Goal: Task Accomplishment & Management: Use online tool/utility

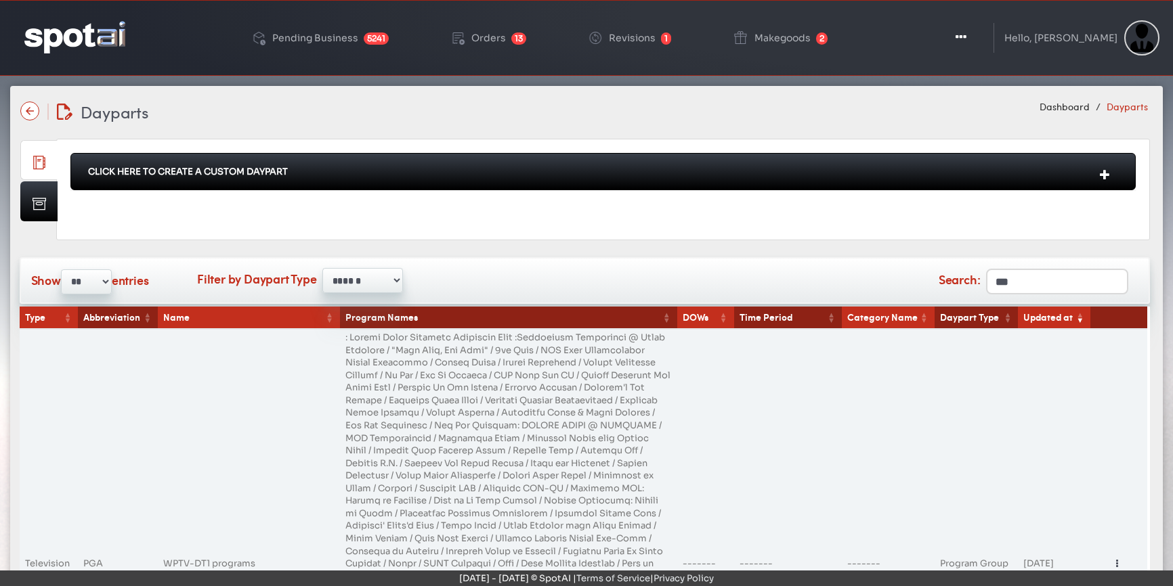
select select "******"
click at [965, 38] on icon "button" at bounding box center [959, 37] width 11 height 14
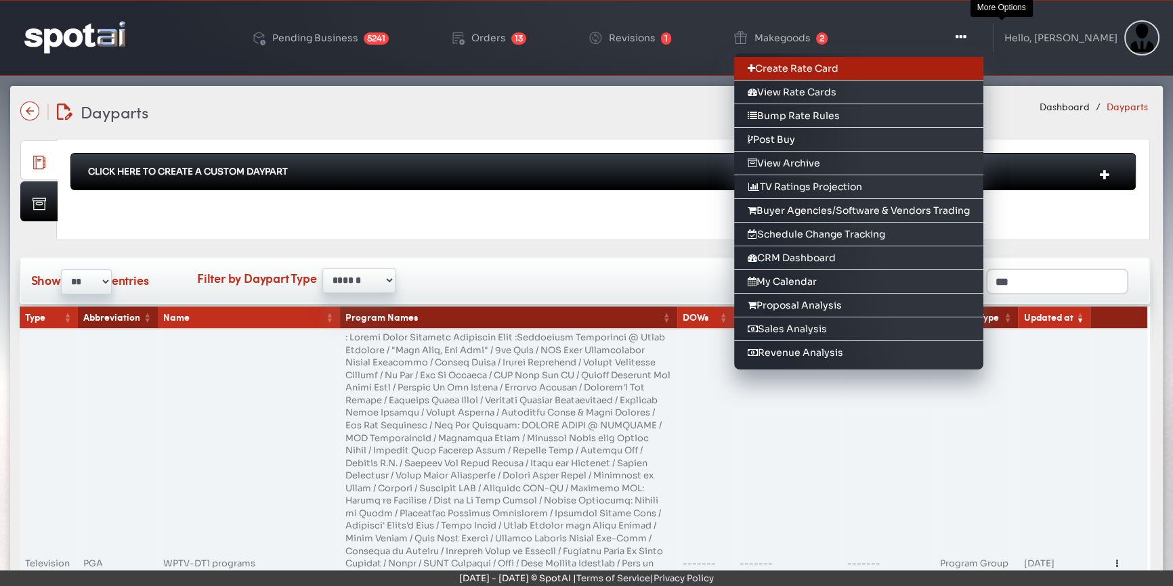
click at [871, 77] on link "Create Rate Card" at bounding box center [858, 69] width 249 height 24
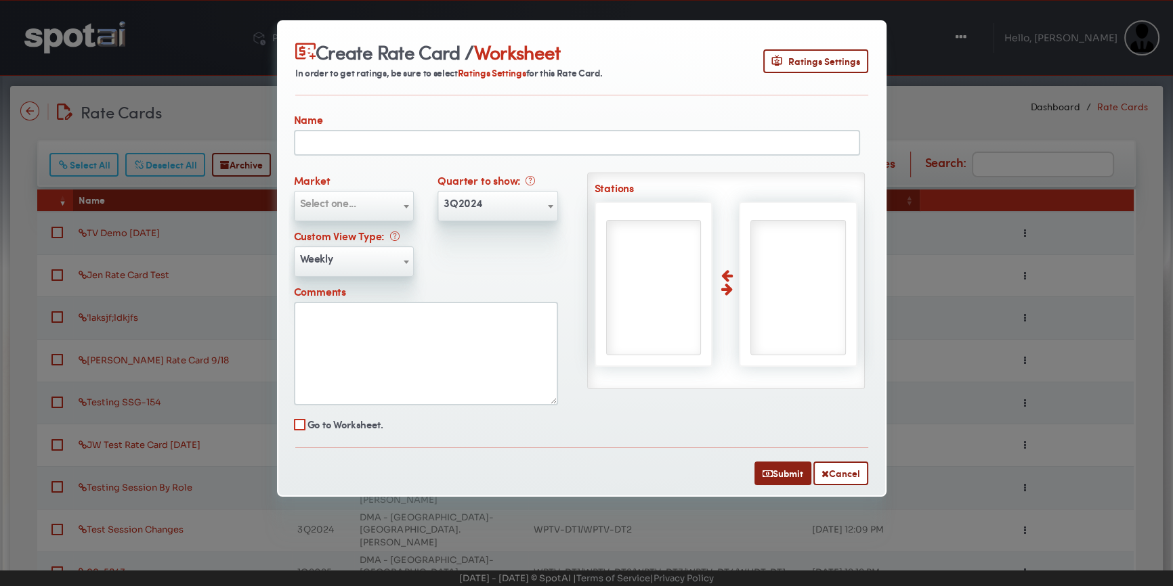
click at [341, 211] on span "Select one..." at bounding box center [354, 203] width 119 height 22
drag, startPoint x: 435, startPoint y: 146, endPoint x: 465, endPoint y: 146, distance: 29.8
click at [435, 146] on input "text" at bounding box center [577, 143] width 566 height 26
